Goal: Information Seeking & Learning: Learn about a topic

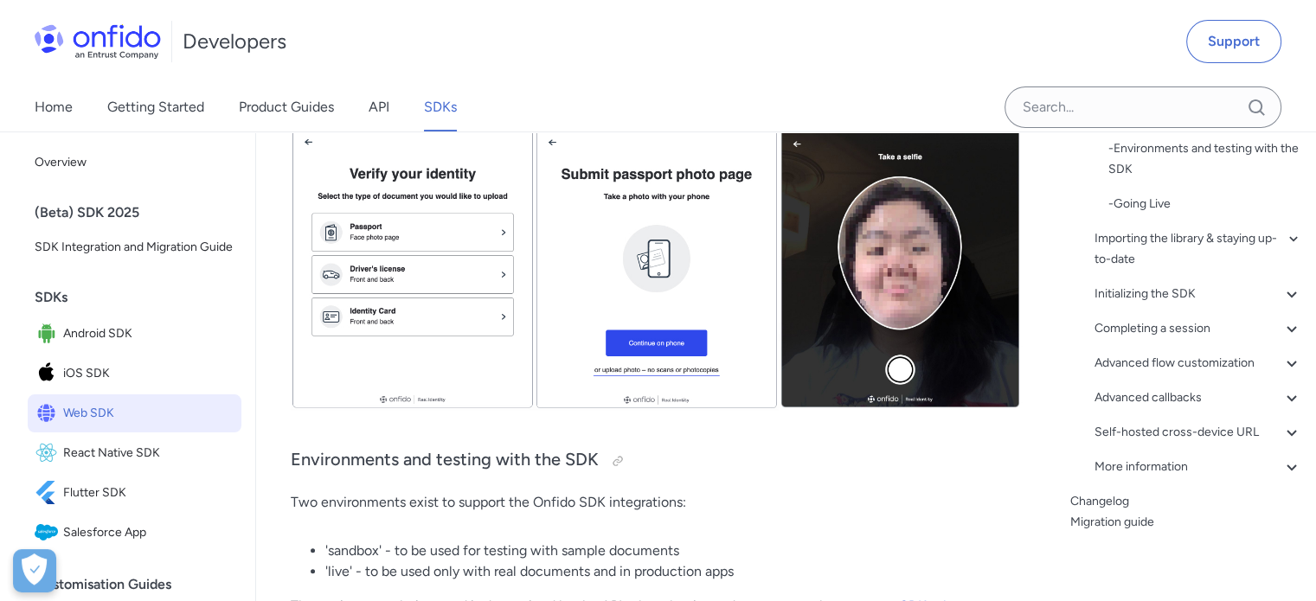
scroll to position [346, 0]
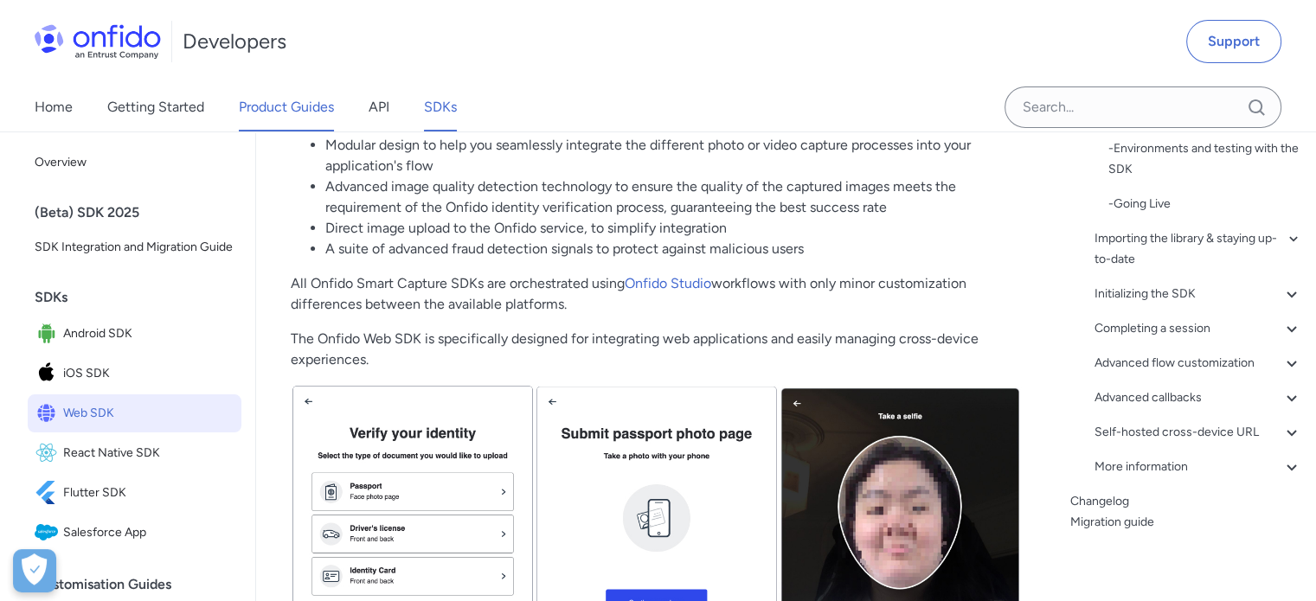
click at [308, 95] on link "Product Guides" at bounding box center [286, 107] width 95 height 48
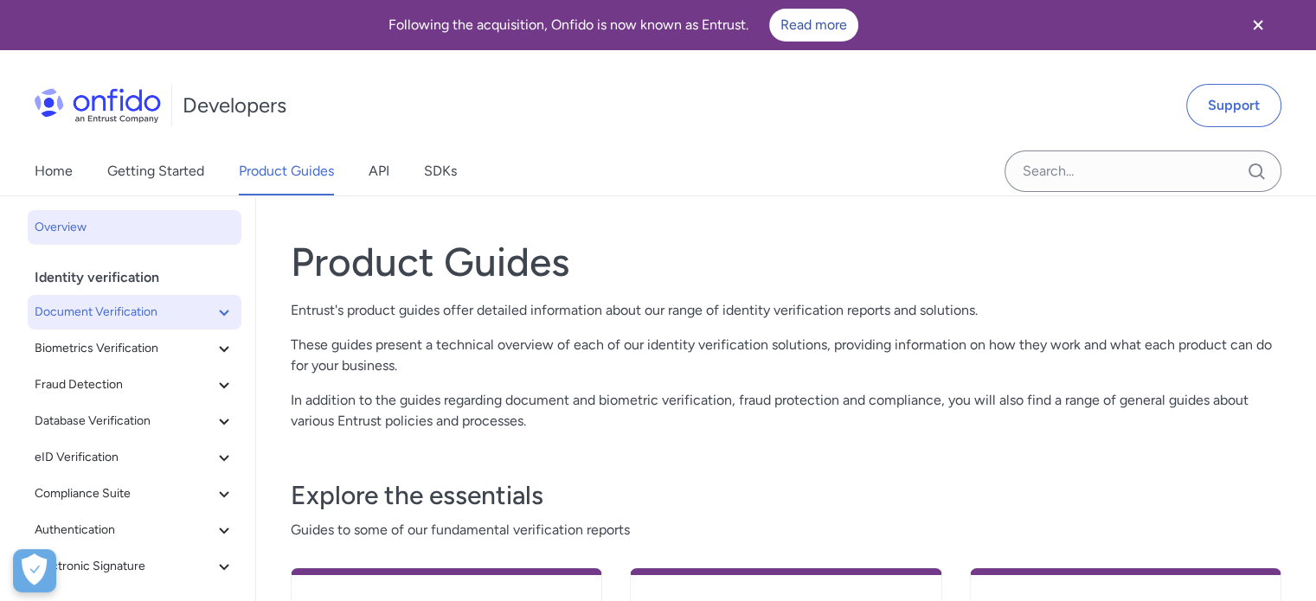
click at [200, 309] on span "Document Verification" at bounding box center [124, 312] width 179 height 21
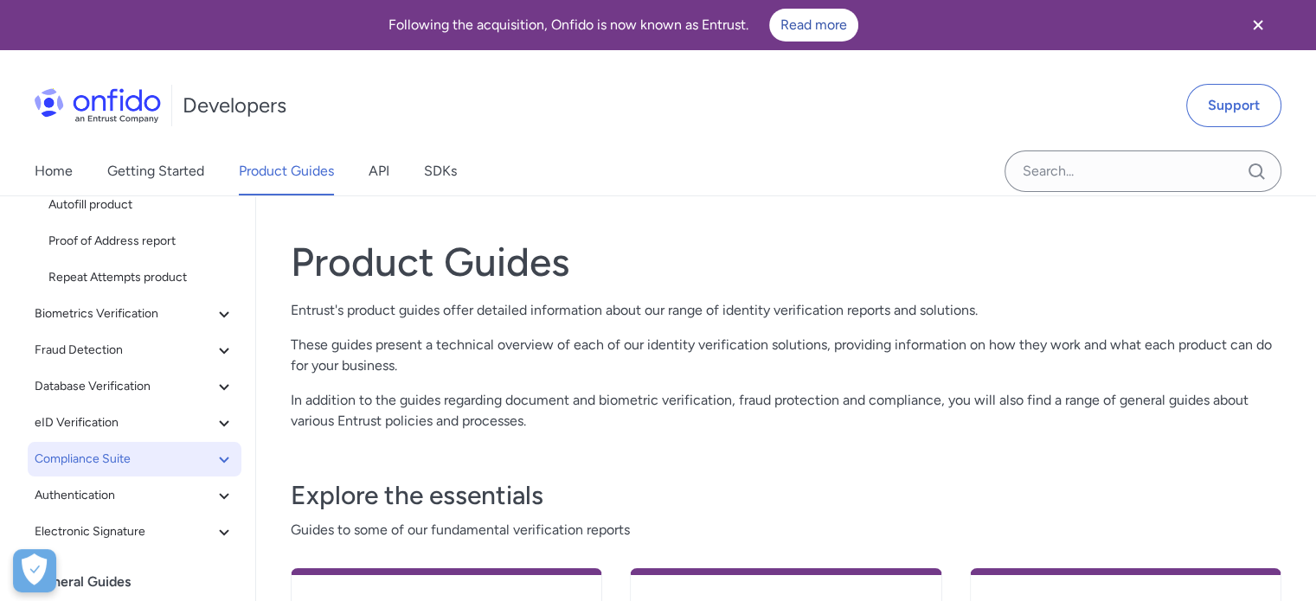
scroll to position [244, 0]
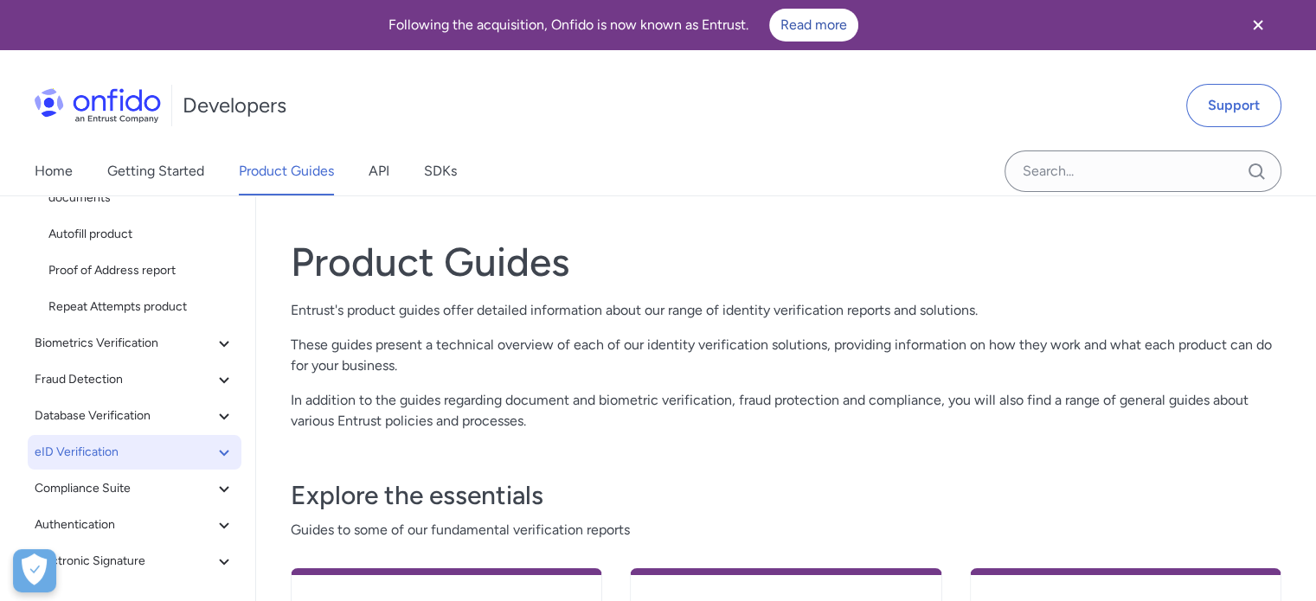
click at [179, 466] on button "eID Verification" at bounding box center [135, 452] width 214 height 35
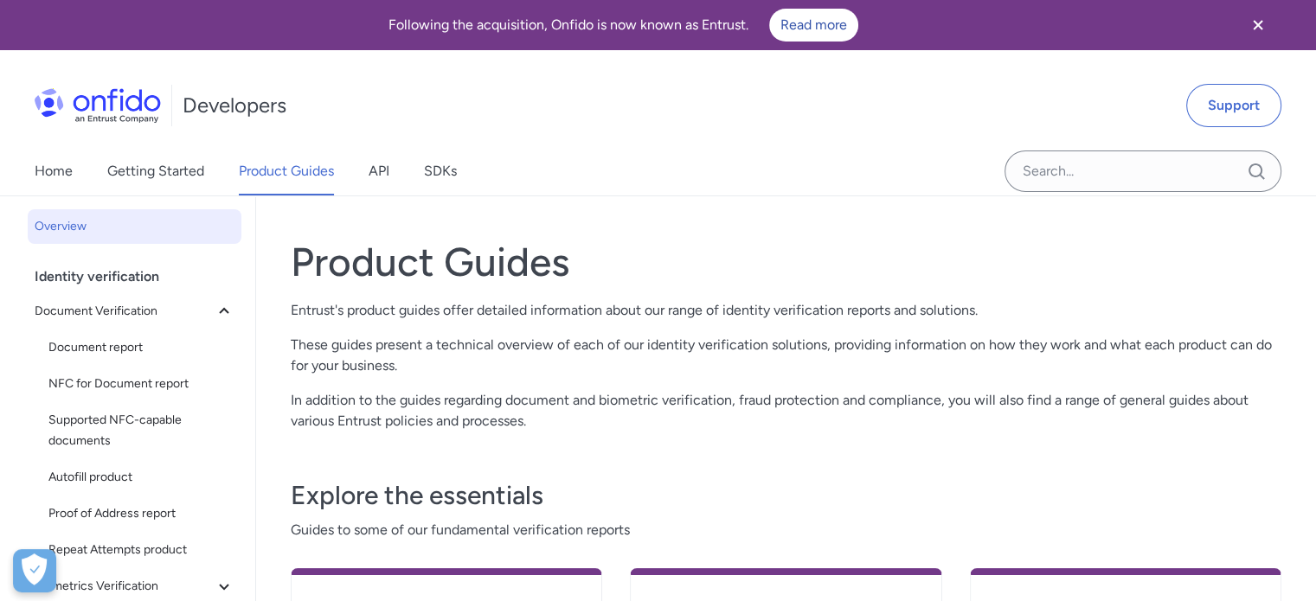
scroll to position [0, 0]
click at [163, 346] on span "Document report" at bounding box center [141, 348] width 186 height 21
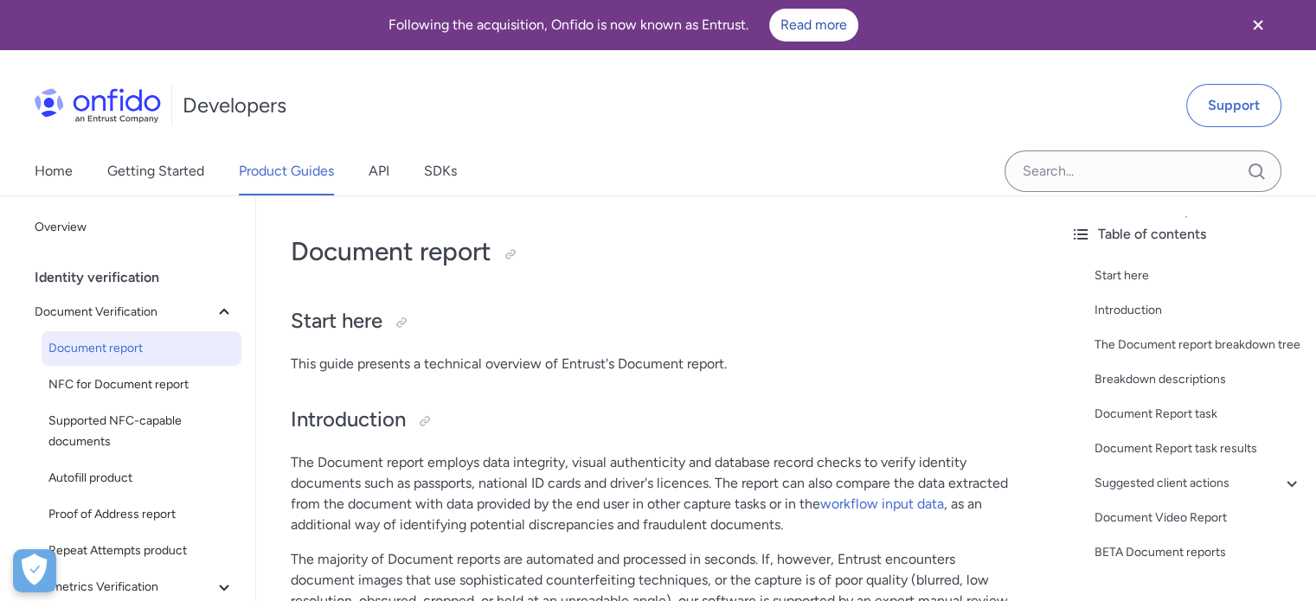
click at [542, 469] on p "The Document report employs data integrity, visual authenticity and database re…" at bounding box center [656, 494] width 731 height 83
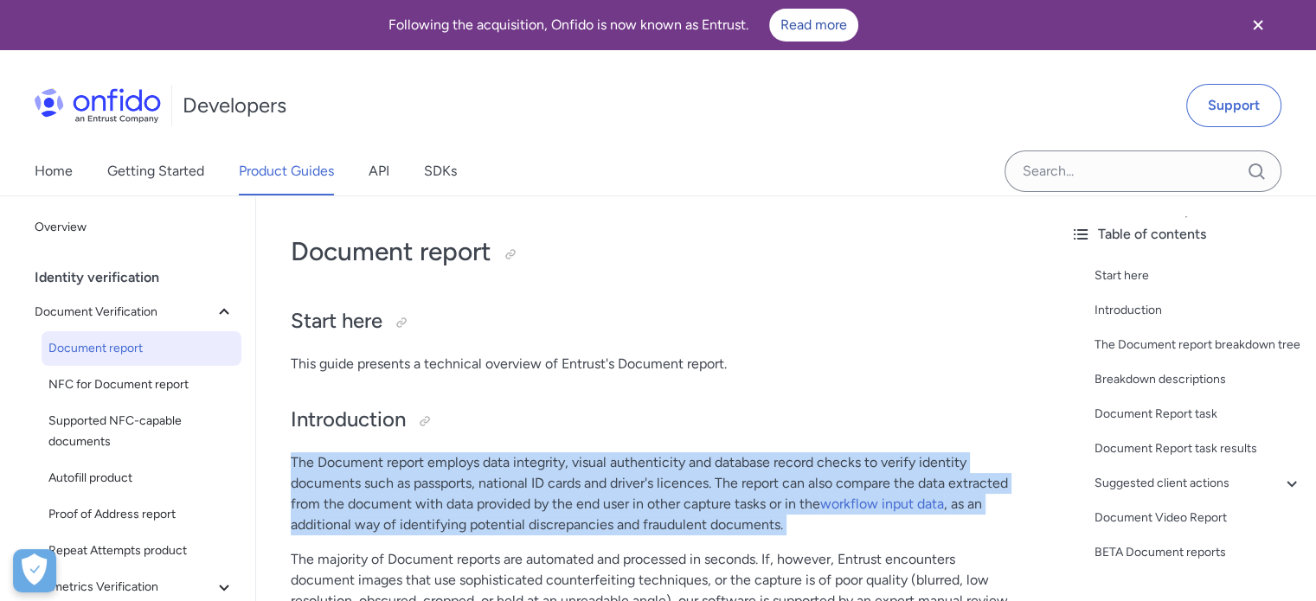
click at [542, 469] on p "The Document report employs data integrity, visual authenticity and database re…" at bounding box center [656, 494] width 731 height 83
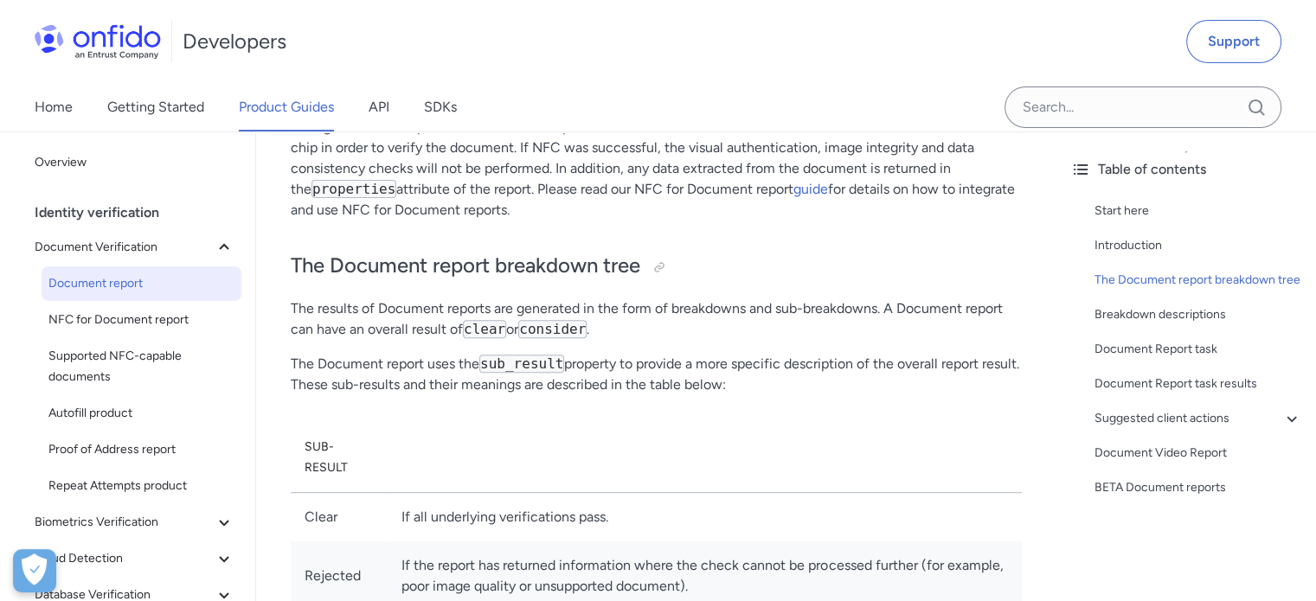
click at [576, 428] on th at bounding box center [705, 458] width 634 height 70
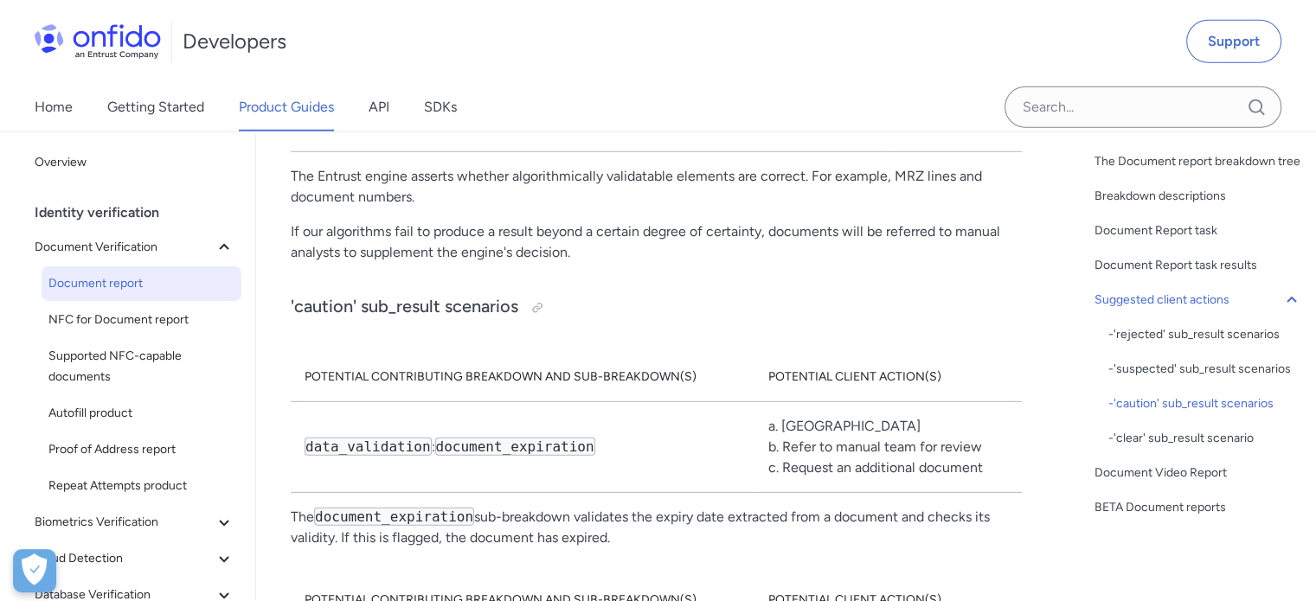
scroll to position [11768, 0]
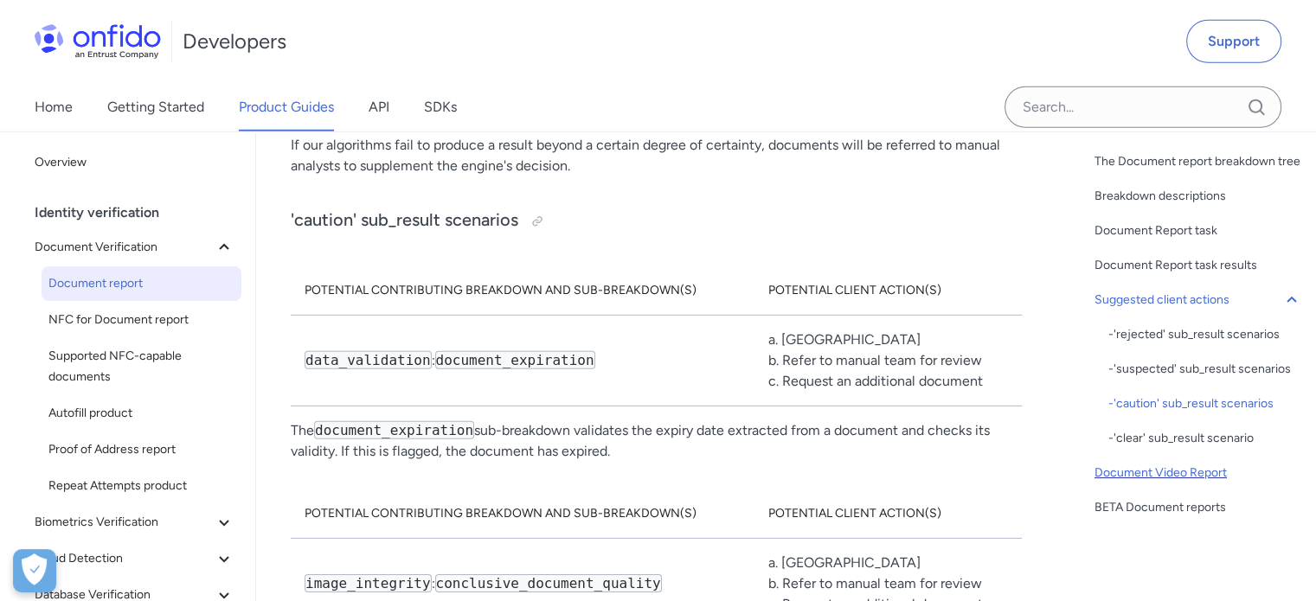
click at [1139, 477] on div "Document Video Report" at bounding box center [1199, 473] width 208 height 21
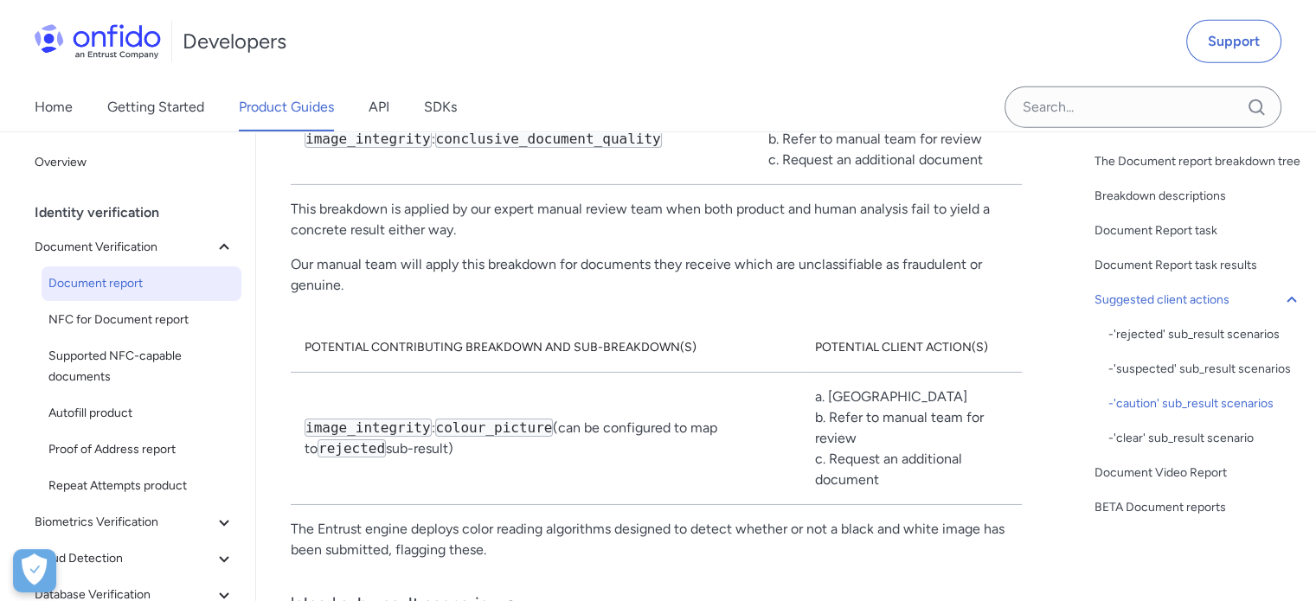
click at [121, 279] on span "Document report" at bounding box center [141, 283] width 186 height 21
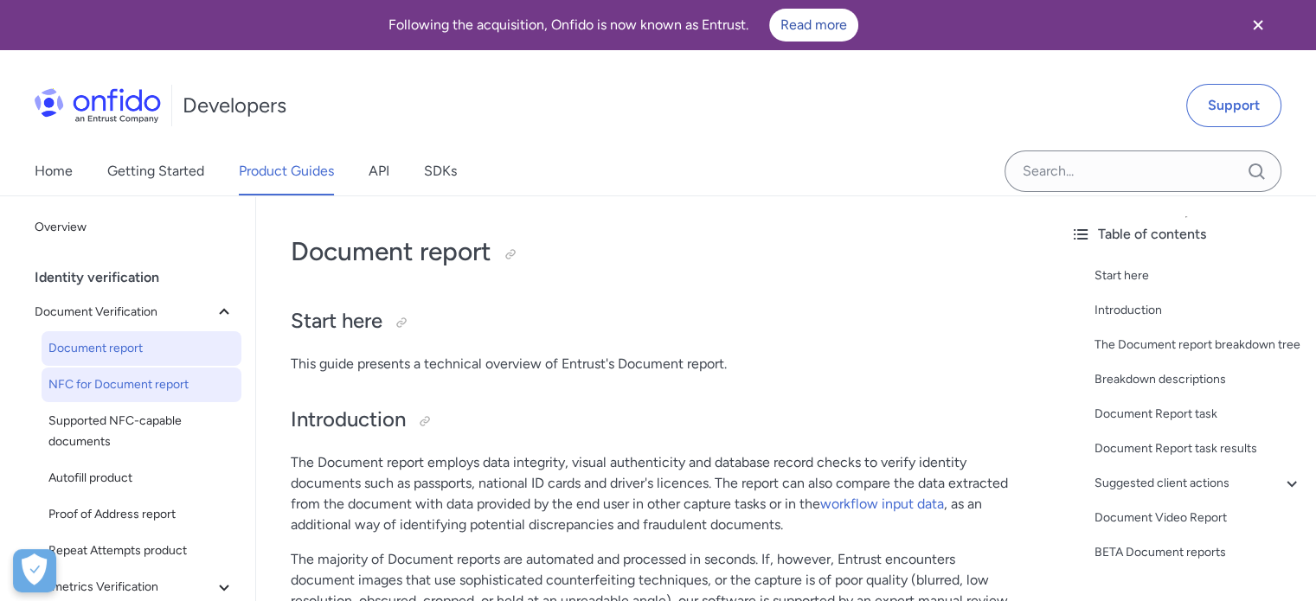
scroll to position [173, 0]
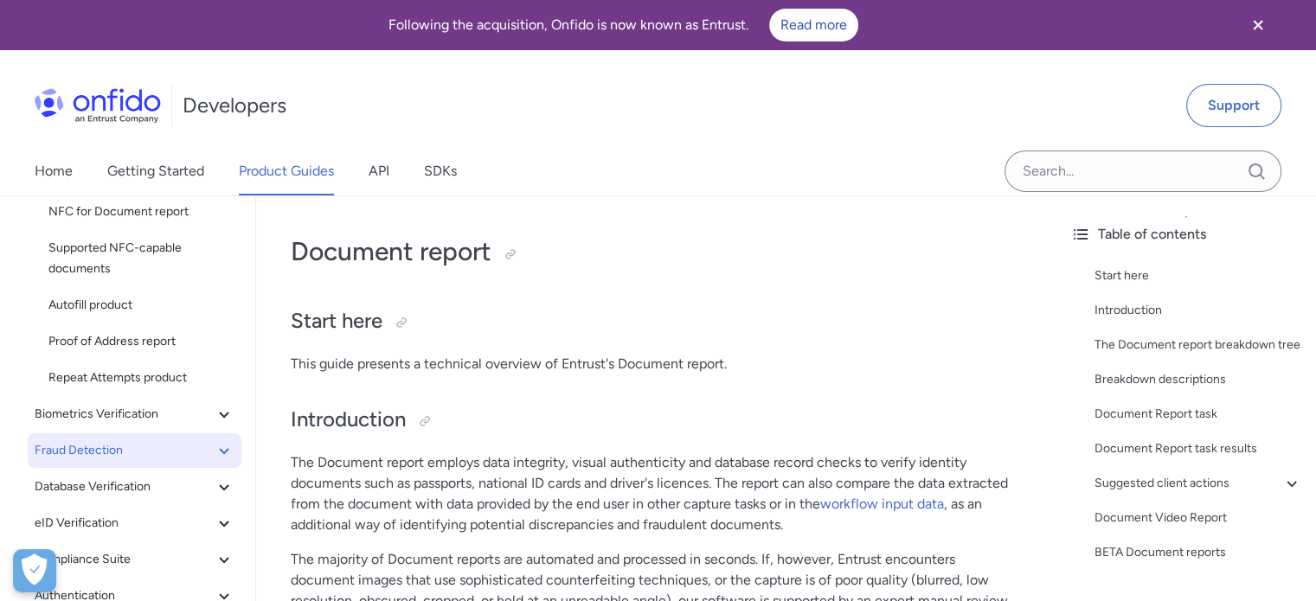
click at [118, 453] on span "Fraud Detection" at bounding box center [124, 450] width 179 height 21
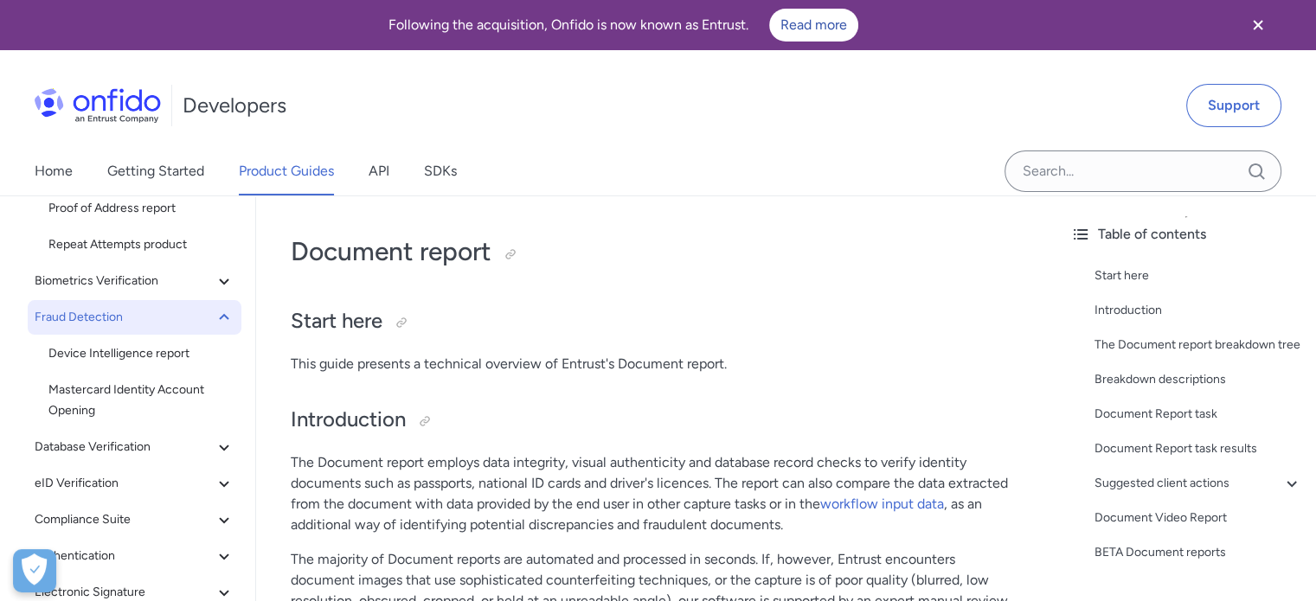
scroll to position [346, 0]
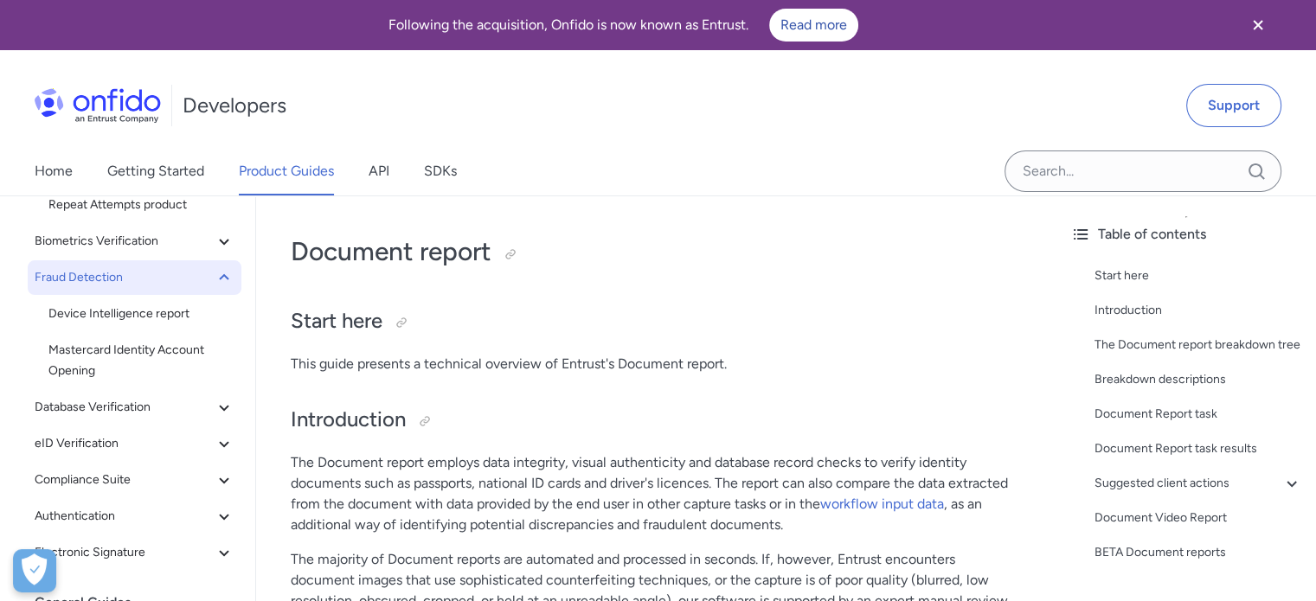
click at [128, 267] on span "Fraud Detection" at bounding box center [124, 277] width 179 height 21
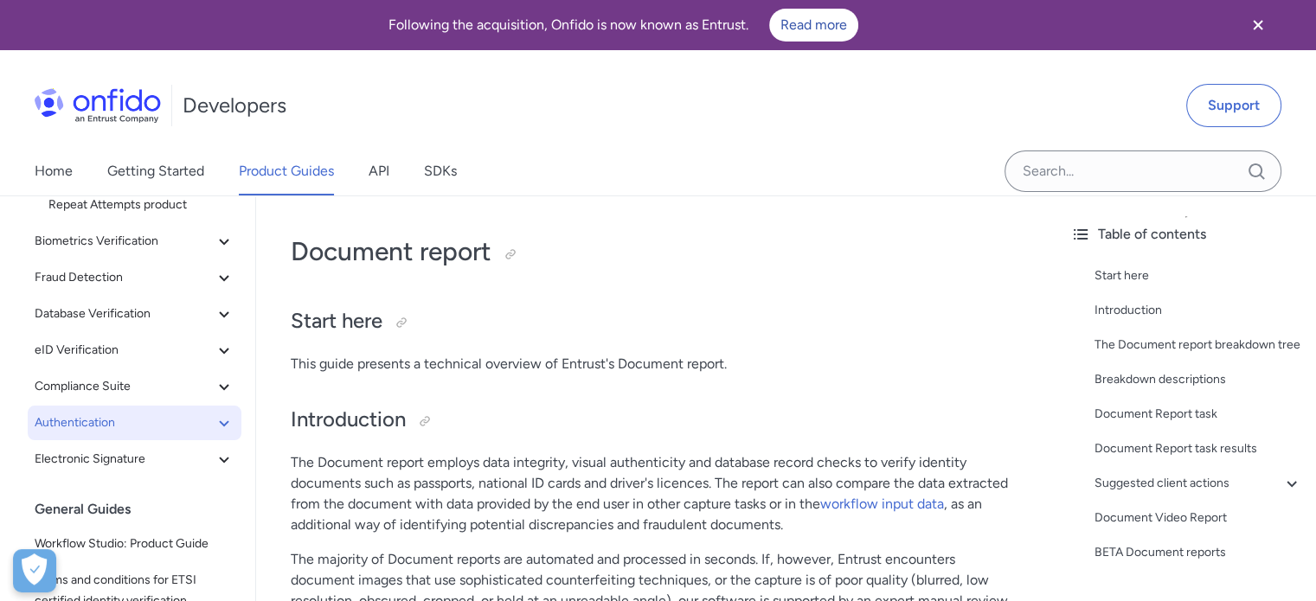
click at [140, 435] on button "Authentication" at bounding box center [135, 423] width 214 height 35
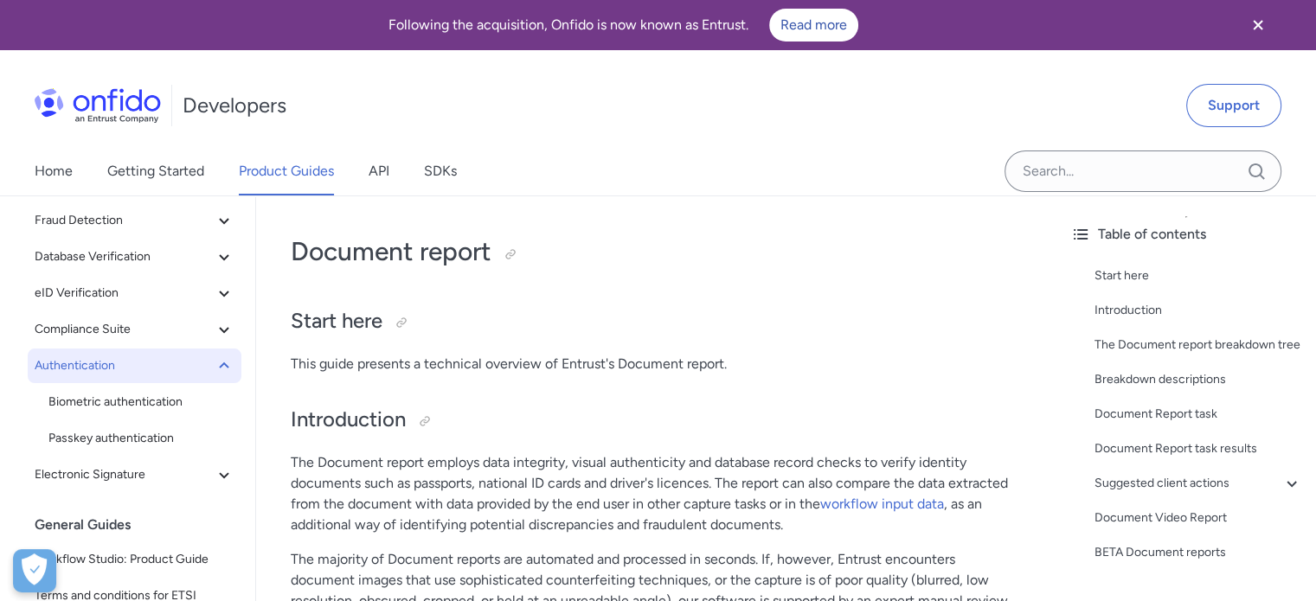
scroll to position [433, 0]
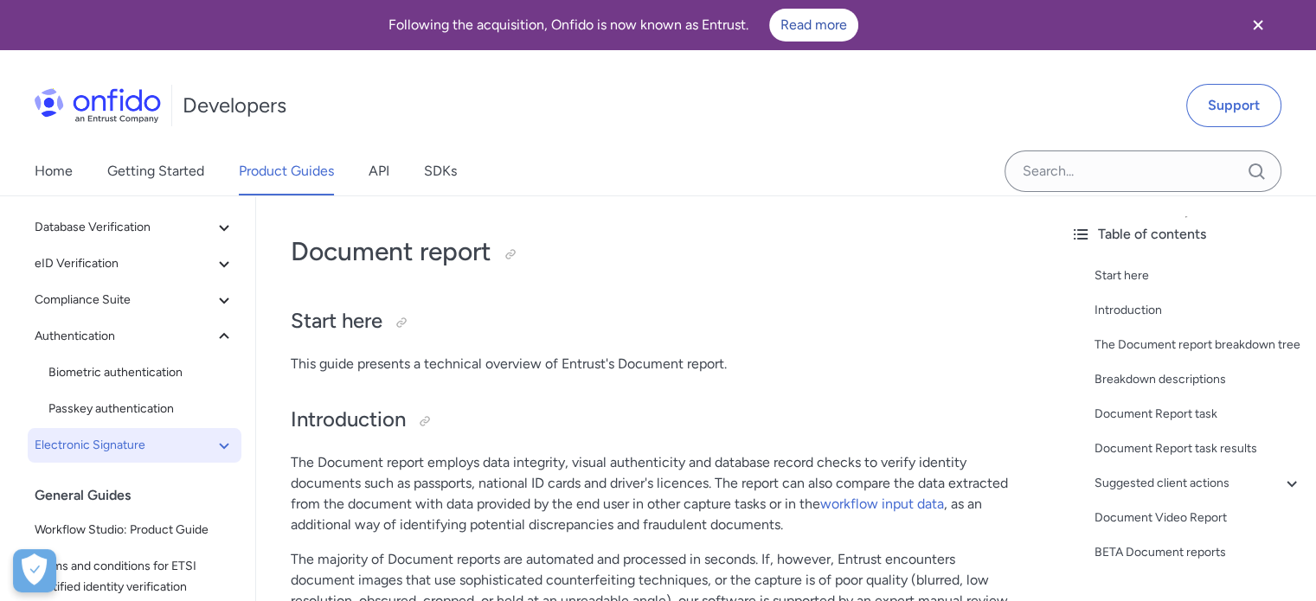
click at [140, 443] on span "Electronic Signature" at bounding box center [124, 445] width 179 height 21
click at [140, 445] on span "Electronic Signature" at bounding box center [124, 445] width 179 height 21
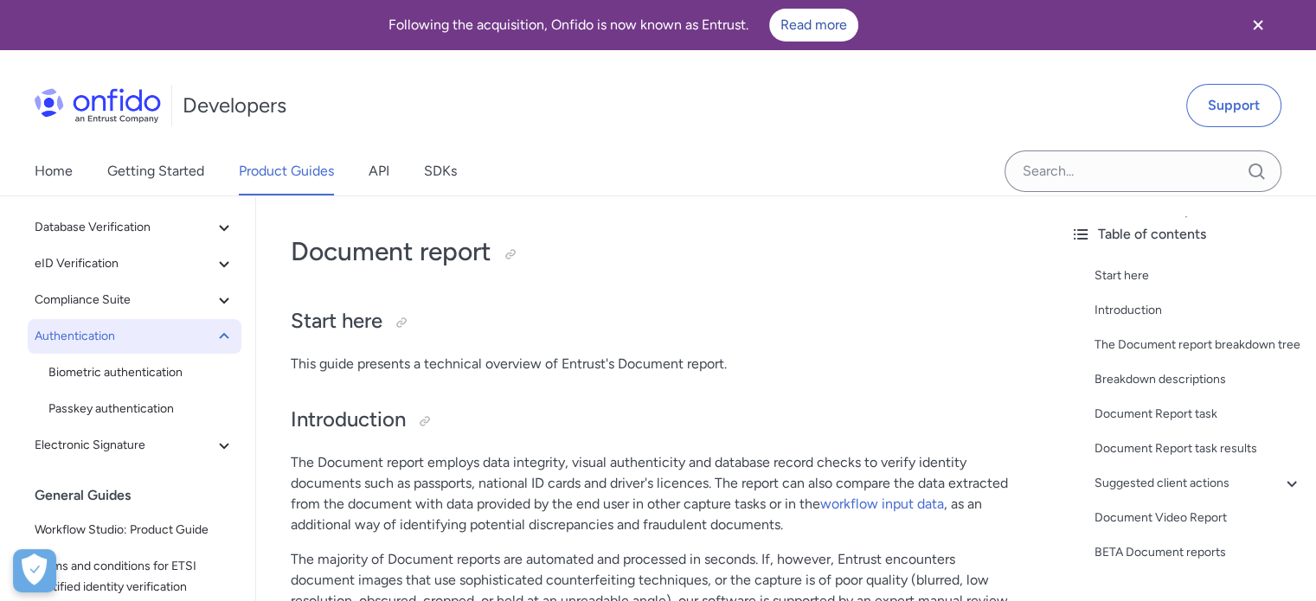
click at [108, 339] on span "Authentication" at bounding box center [124, 336] width 179 height 21
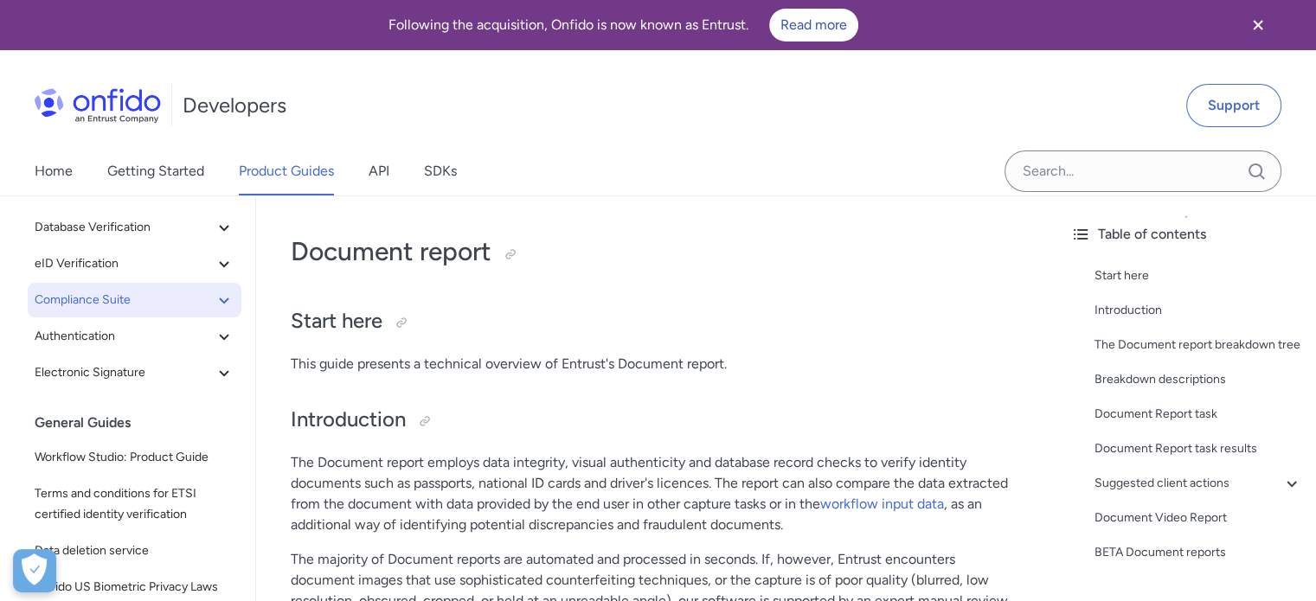
click at [110, 299] on span "Compliance Suite" at bounding box center [124, 300] width 179 height 21
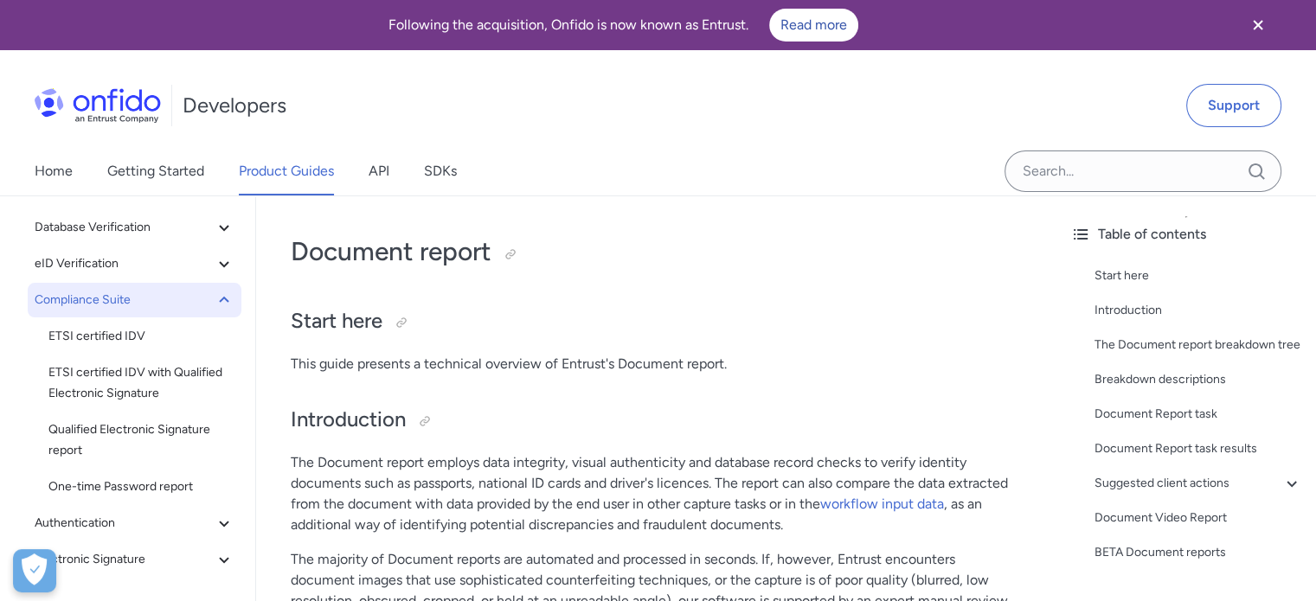
click at [110, 299] on span "Compliance Suite" at bounding box center [124, 300] width 179 height 21
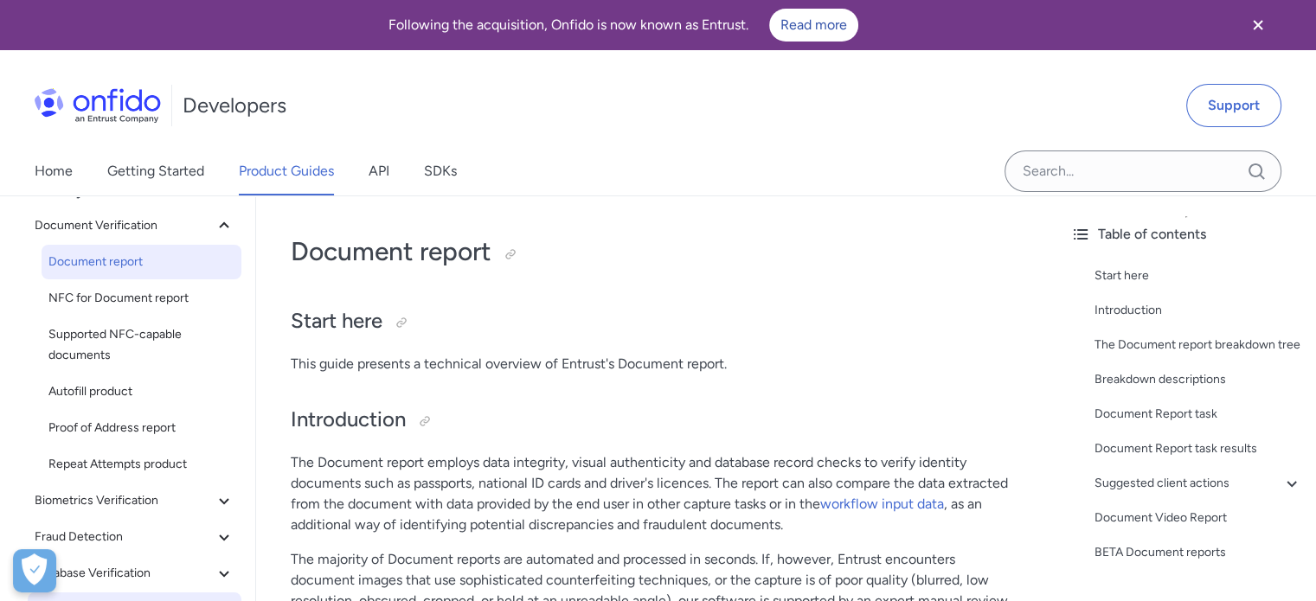
scroll to position [87, 0]
click at [154, 273] on link "Document report" at bounding box center [142, 262] width 200 height 35
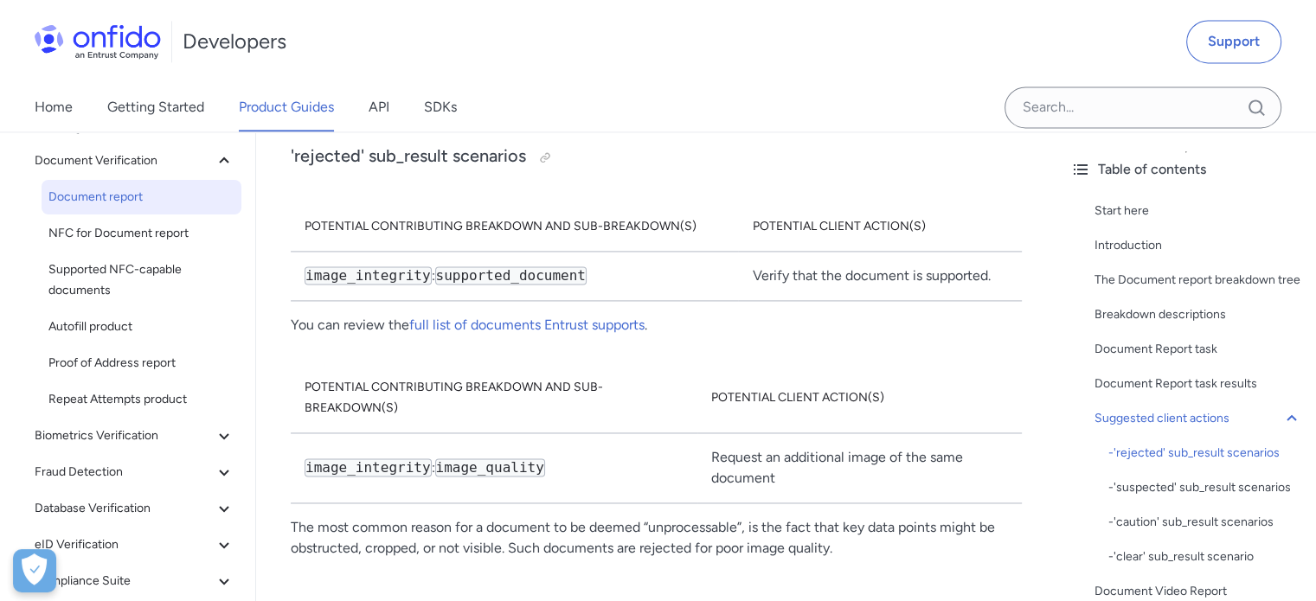
scroll to position [159, 0]
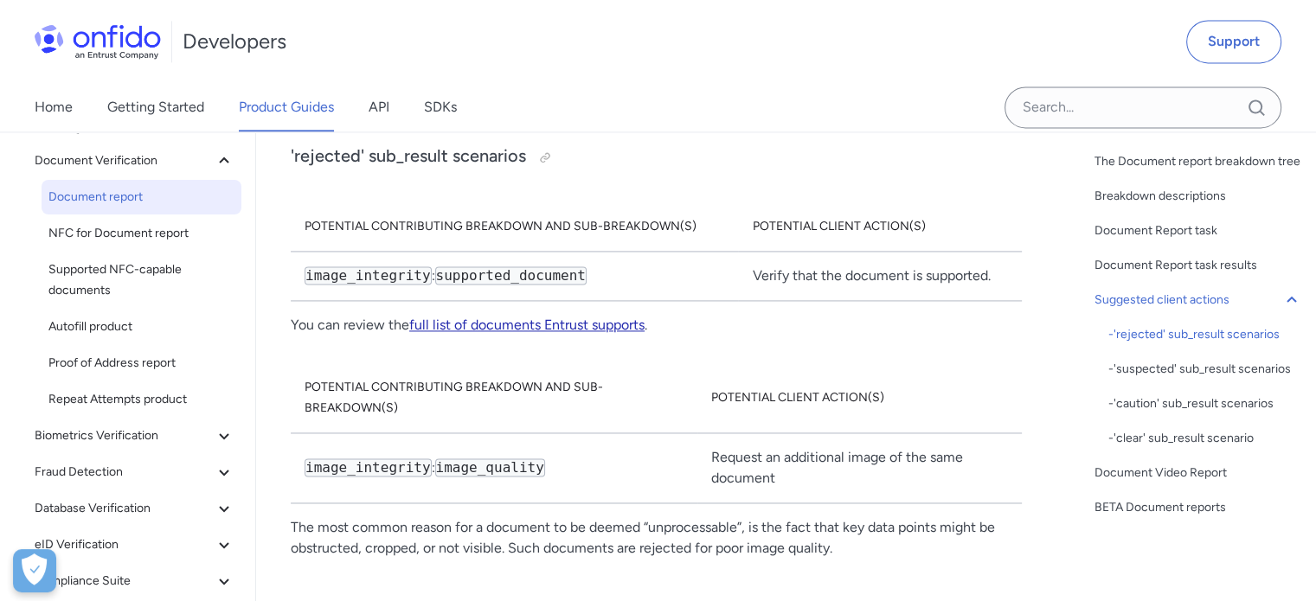
click at [533, 317] on link "full list of documents Entrust supports" at bounding box center [526, 325] width 235 height 16
